Goal: Check status: Check status

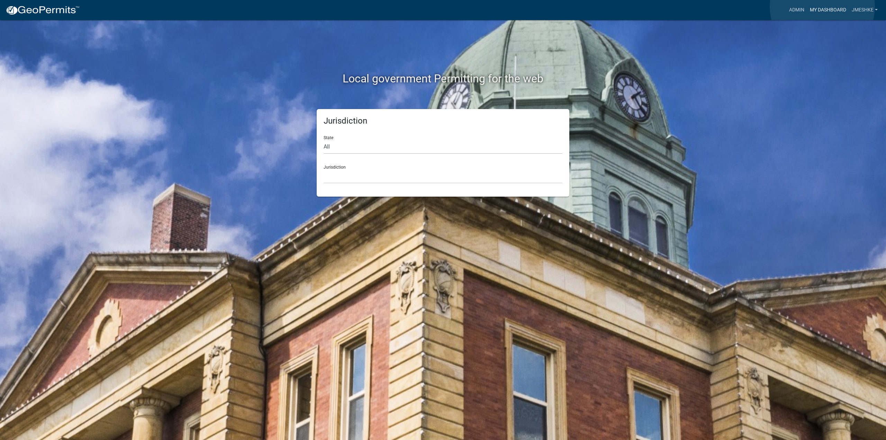
click at [823, 7] on link "My Dashboard" at bounding box center [828, 9] width 42 height 13
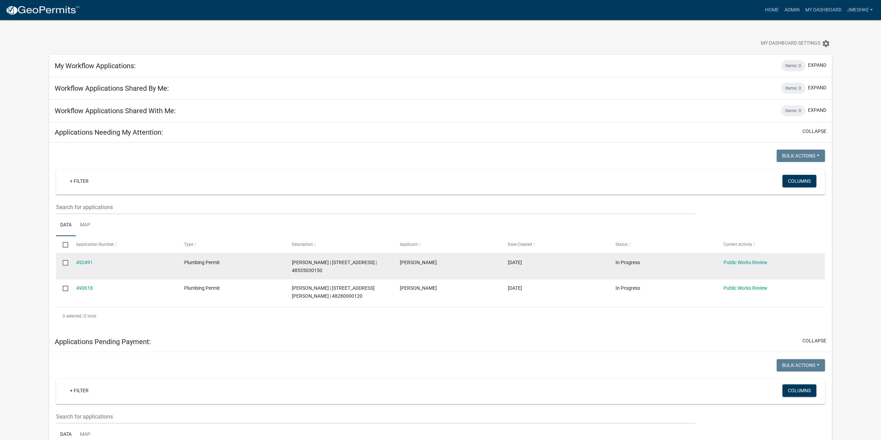
click at [66, 266] on datatable-body-cell at bounding box center [62, 266] width 13 height 26
click at [65, 263] on input "checkbox" at bounding box center [65, 262] width 5 height 5
checkbox input "true"
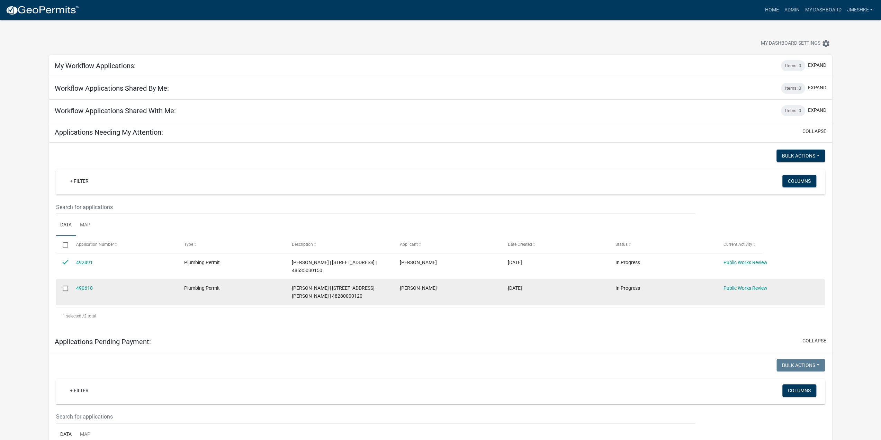
click at [64, 287] on input "checkbox" at bounding box center [65, 288] width 5 height 5
checkbox input "true"
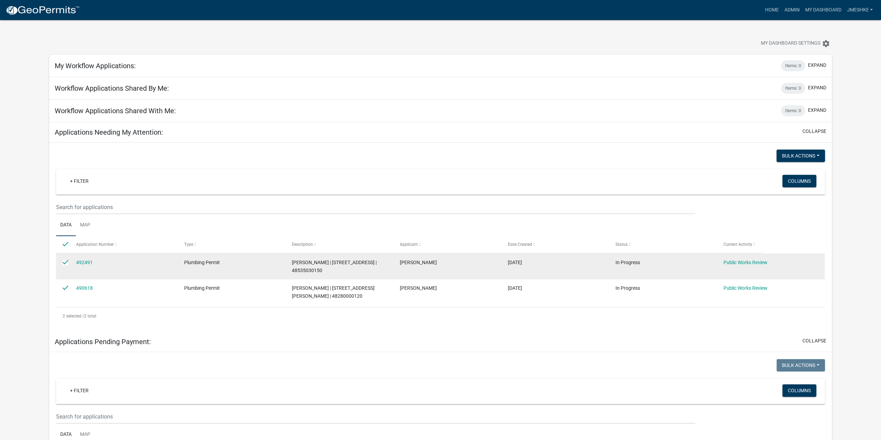
click at [62, 262] on datatable-body-cell at bounding box center [62, 266] width 13 height 26
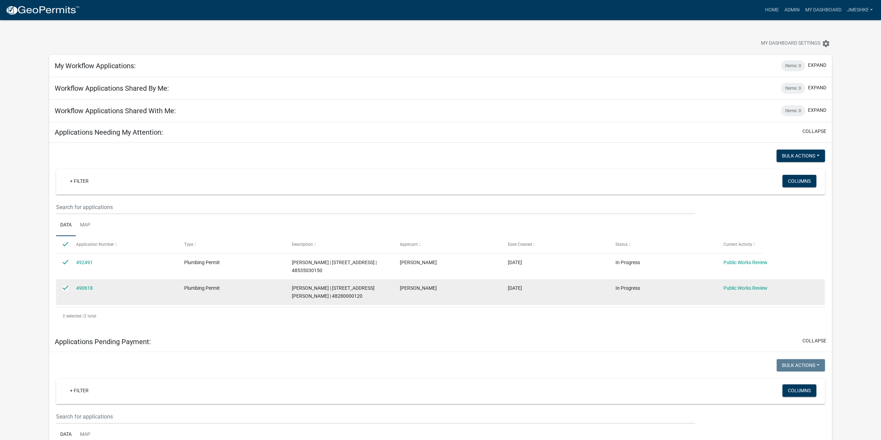
click at [63, 284] on datatable-body-cell at bounding box center [62, 292] width 13 height 26
click at [63, 288] on input "checkbox" at bounding box center [65, 288] width 5 height 5
checkbox input "false"
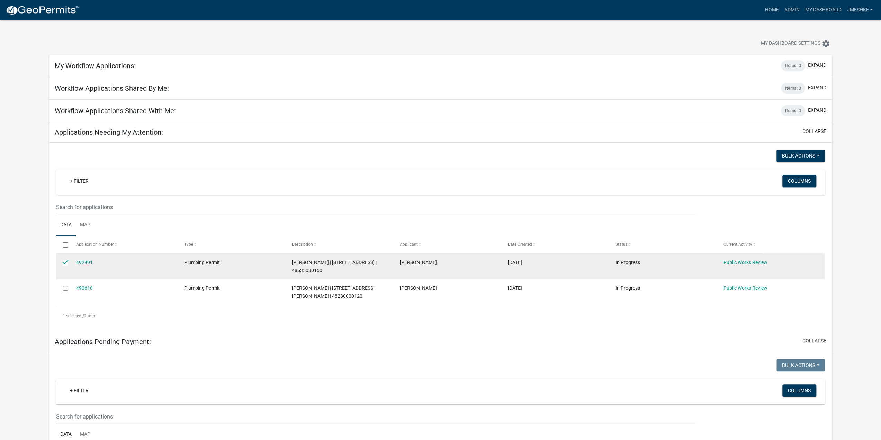
click at [64, 266] on datatable-body-cell at bounding box center [62, 266] width 13 height 26
click at [65, 263] on input "checkbox" at bounding box center [65, 262] width 5 height 5
checkbox input "false"
